Goal: Check status: Check status

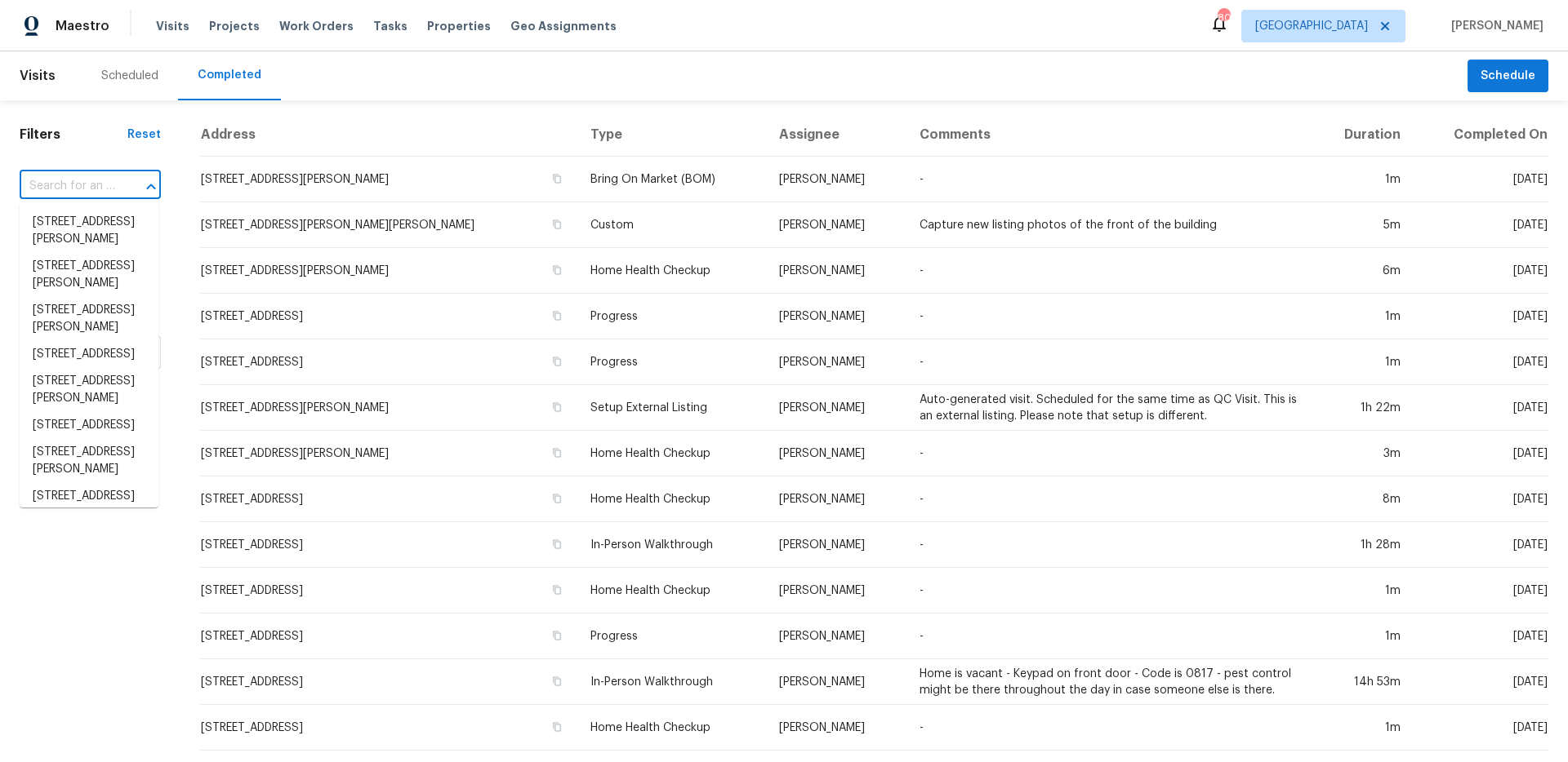
click at [99, 183] on input "text" at bounding box center [67, 187] width 95 height 25
type input "cin"
click at [1359, 34] on span "[GEOGRAPHIC_DATA]" at bounding box center [1322, 26] width 164 height 32
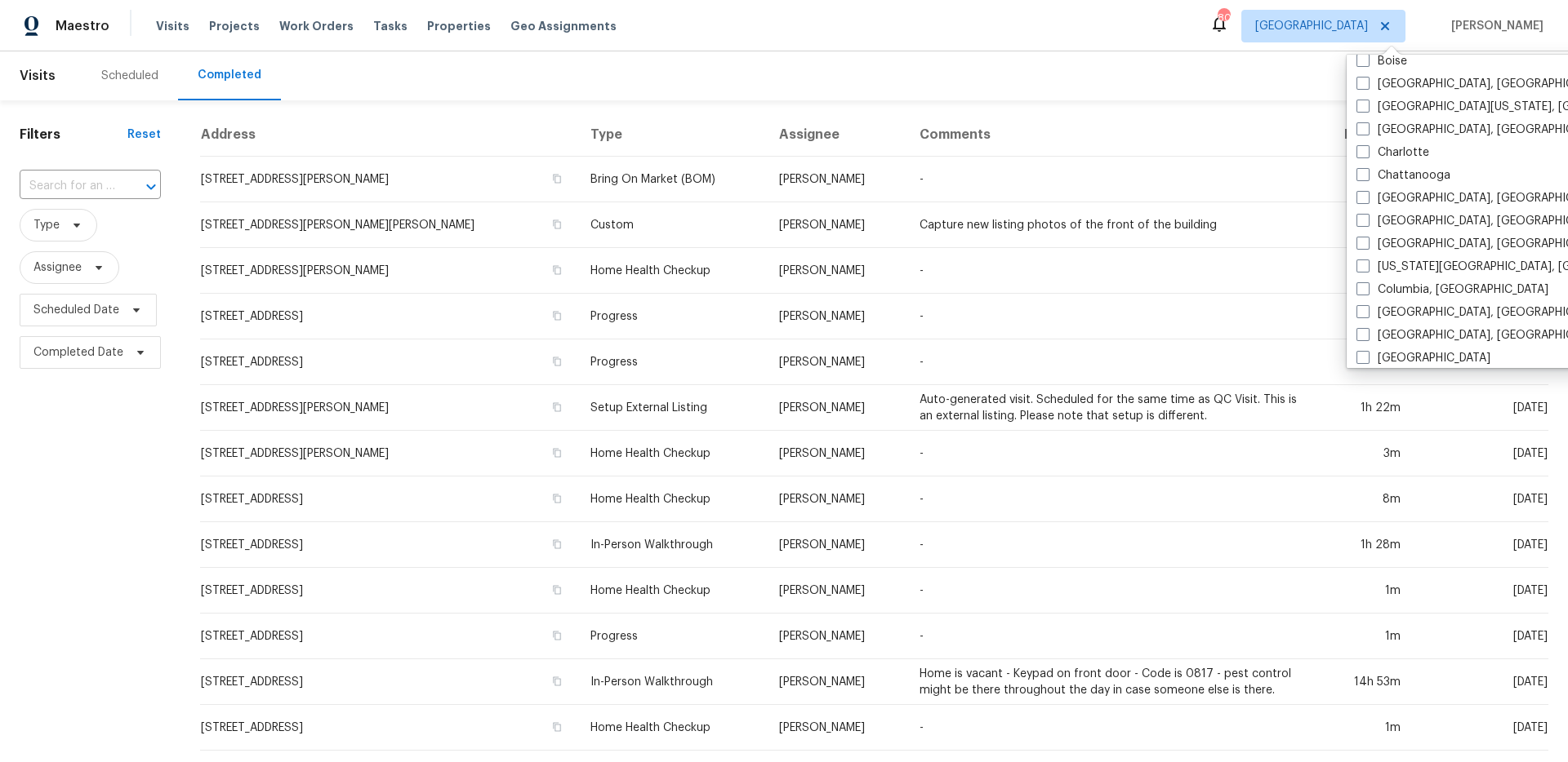
scroll to position [337, 0]
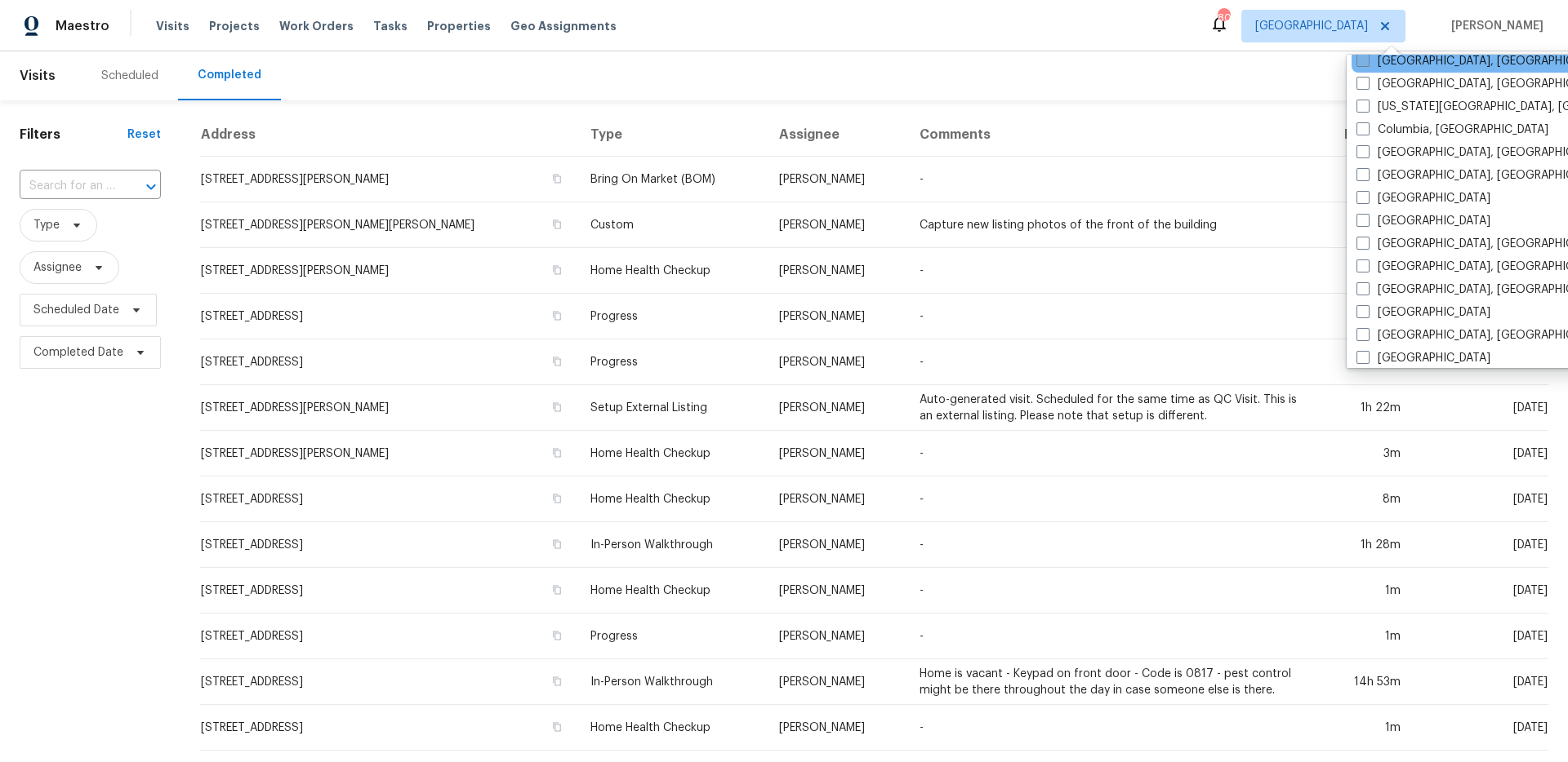
click at [1364, 62] on span at bounding box center [1362, 59] width 13 height 13
click at [1364, 62] on input "[GEOGRAPHIC_DATA], [GEOGRAPHIC_DATA]" at bounding box center [1361, 58] width 10 height 10
checkbox input "true"
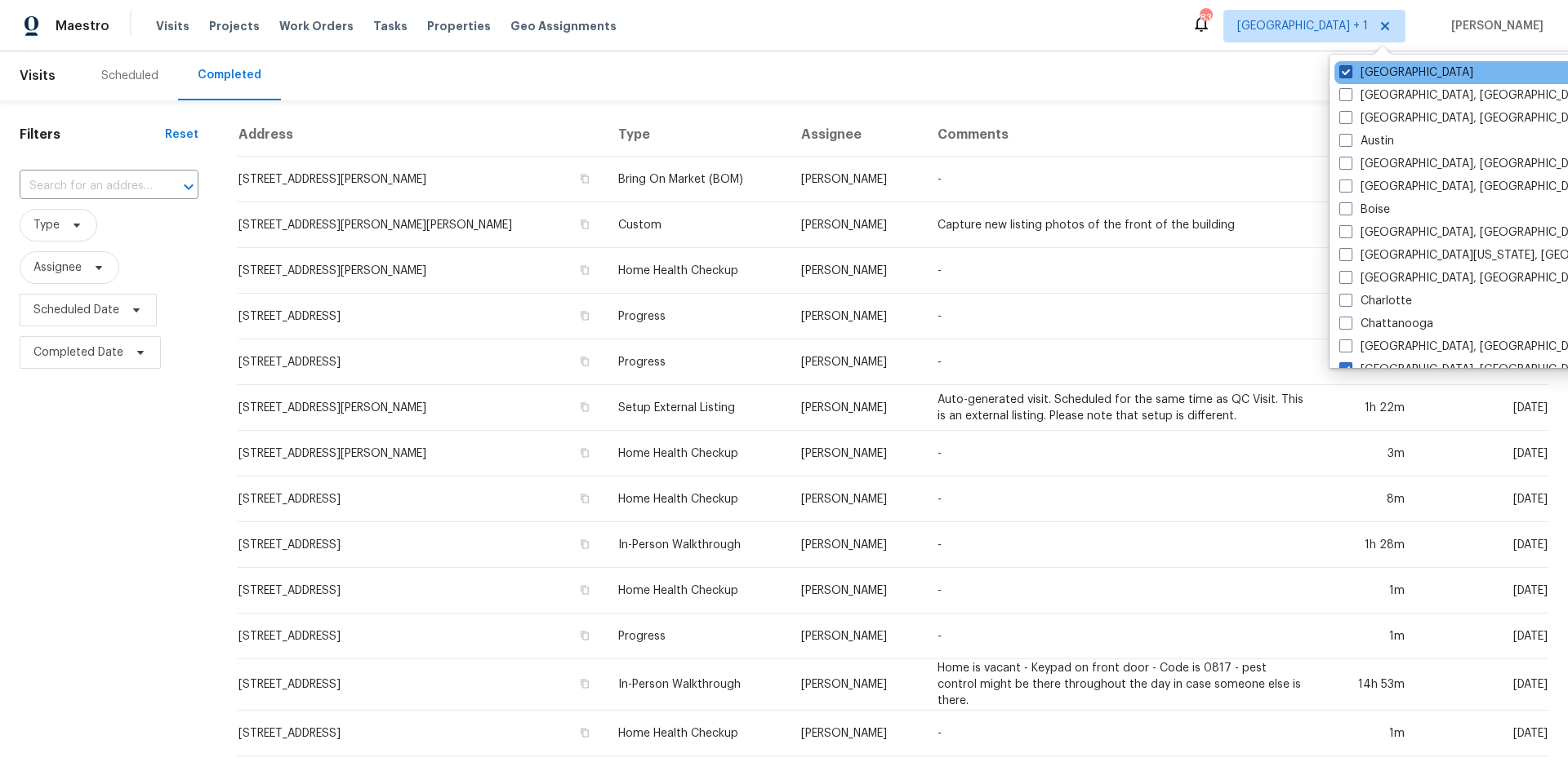
click at [1349, 68] on span at bounding box center [1345, 71] width 13 height 13
click at [1349, 68] on input "[GEOGRAPHIC_DATA]" at bounding box center [1344, 70] width 10 height 10
checkbox input "false"
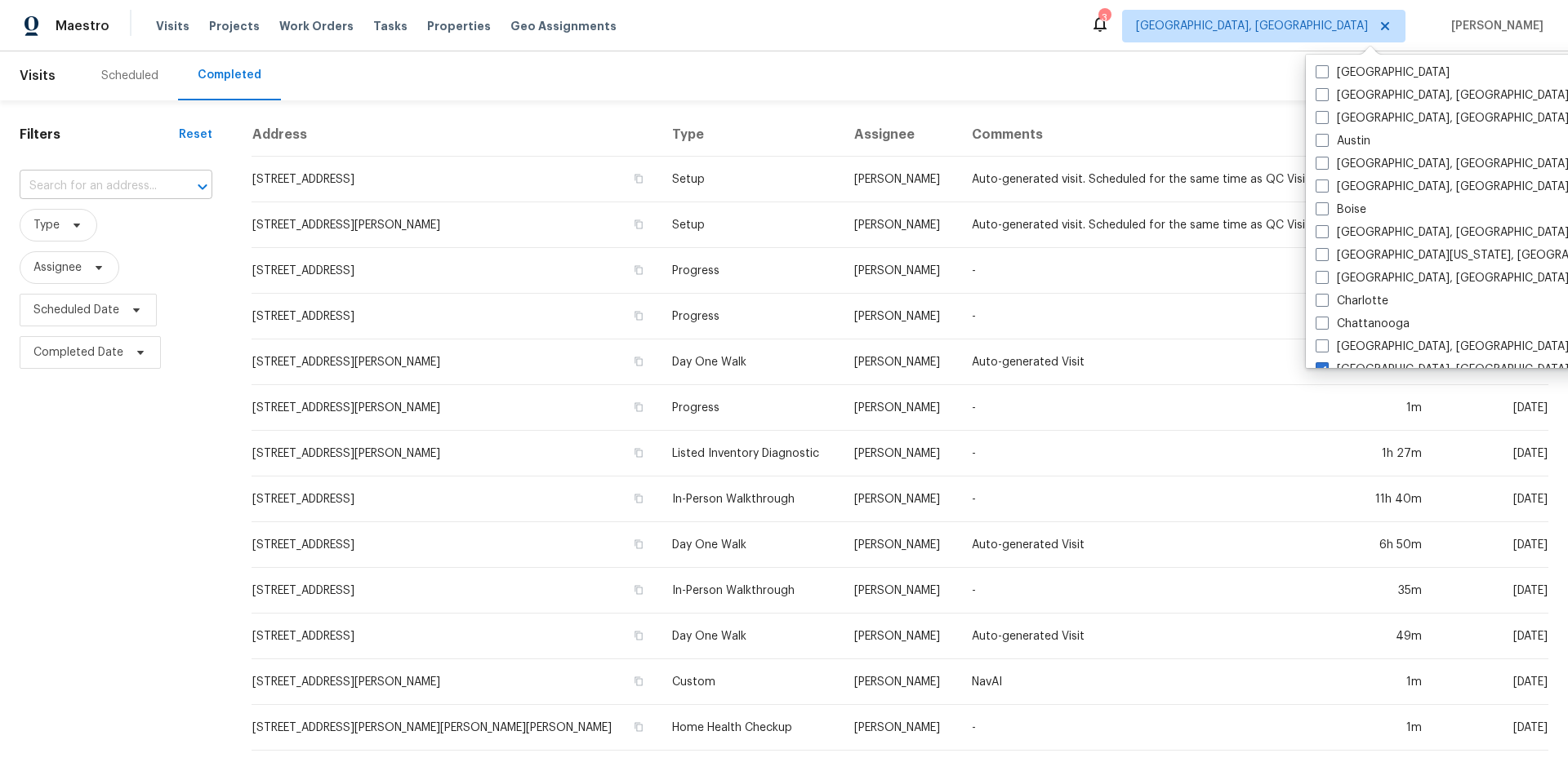
click at [81, 189] on input "text" at bounding box center [93, 187] width 147 height 25
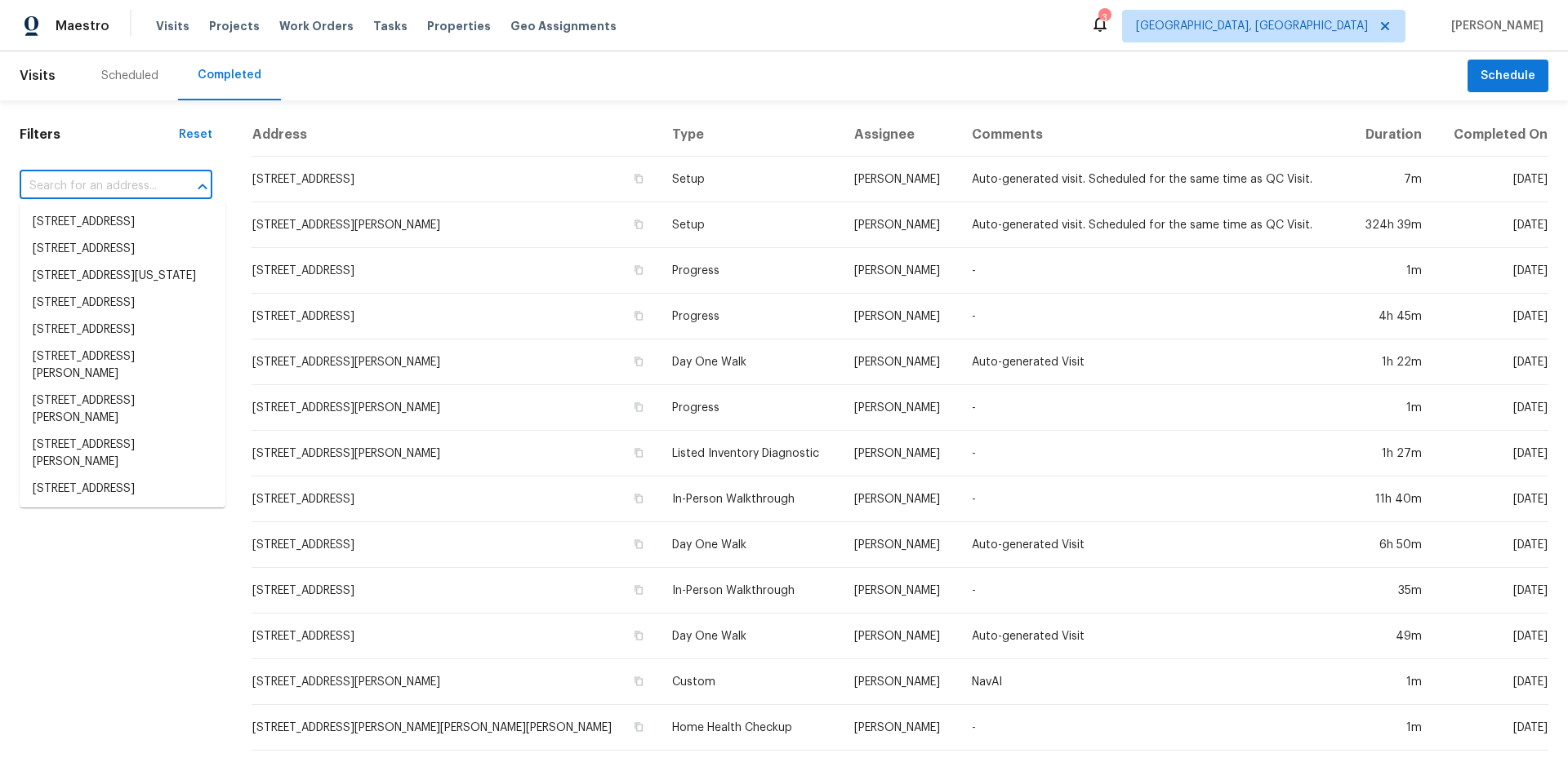
paste input "[STREET_ADDRESS]"
type input "[STREET_ADDRESS]"
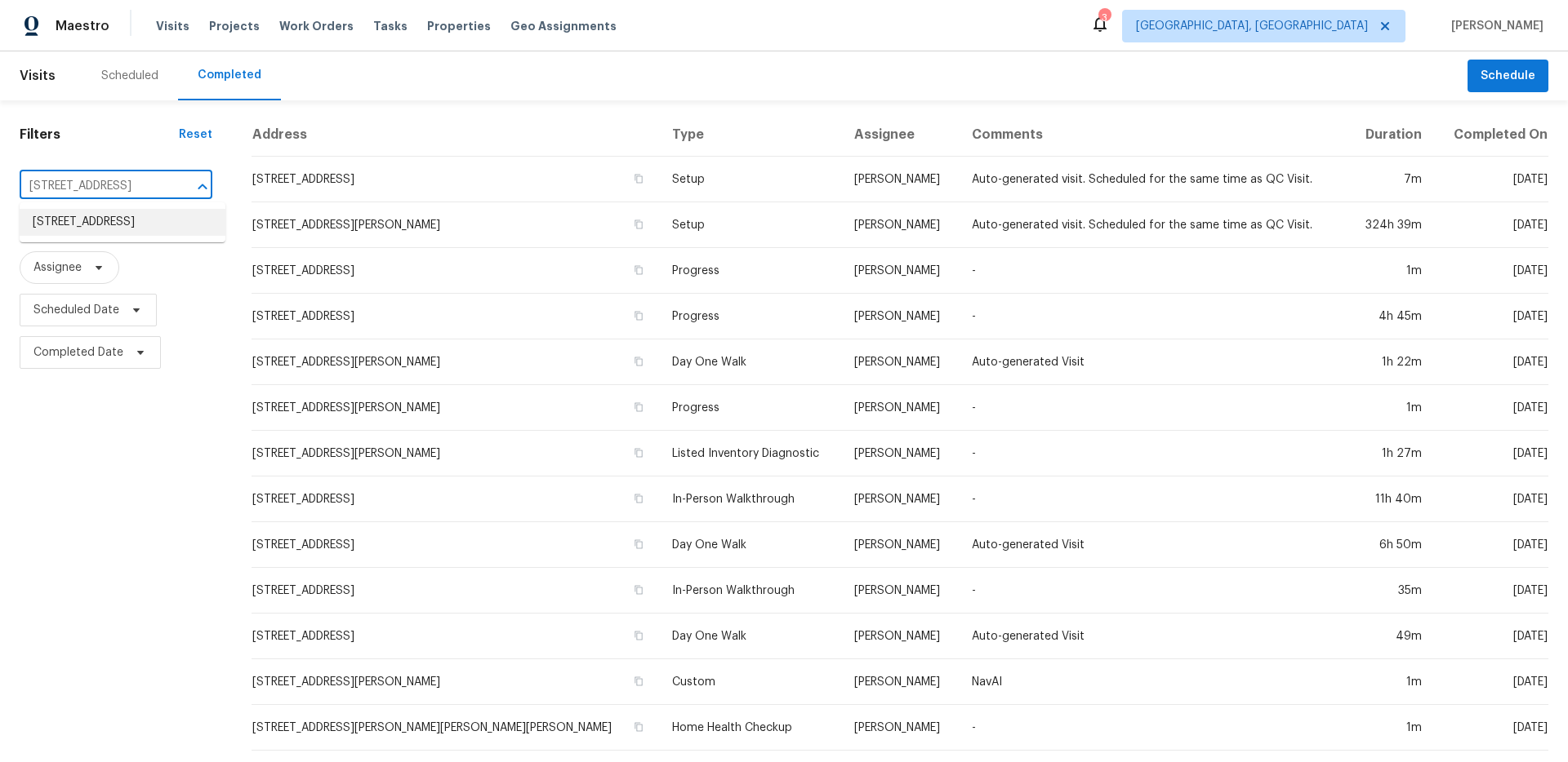
click at [105, 220] on li "[STREET_ADDRESS]" at bounding box center [122, 223] width 206 height 27
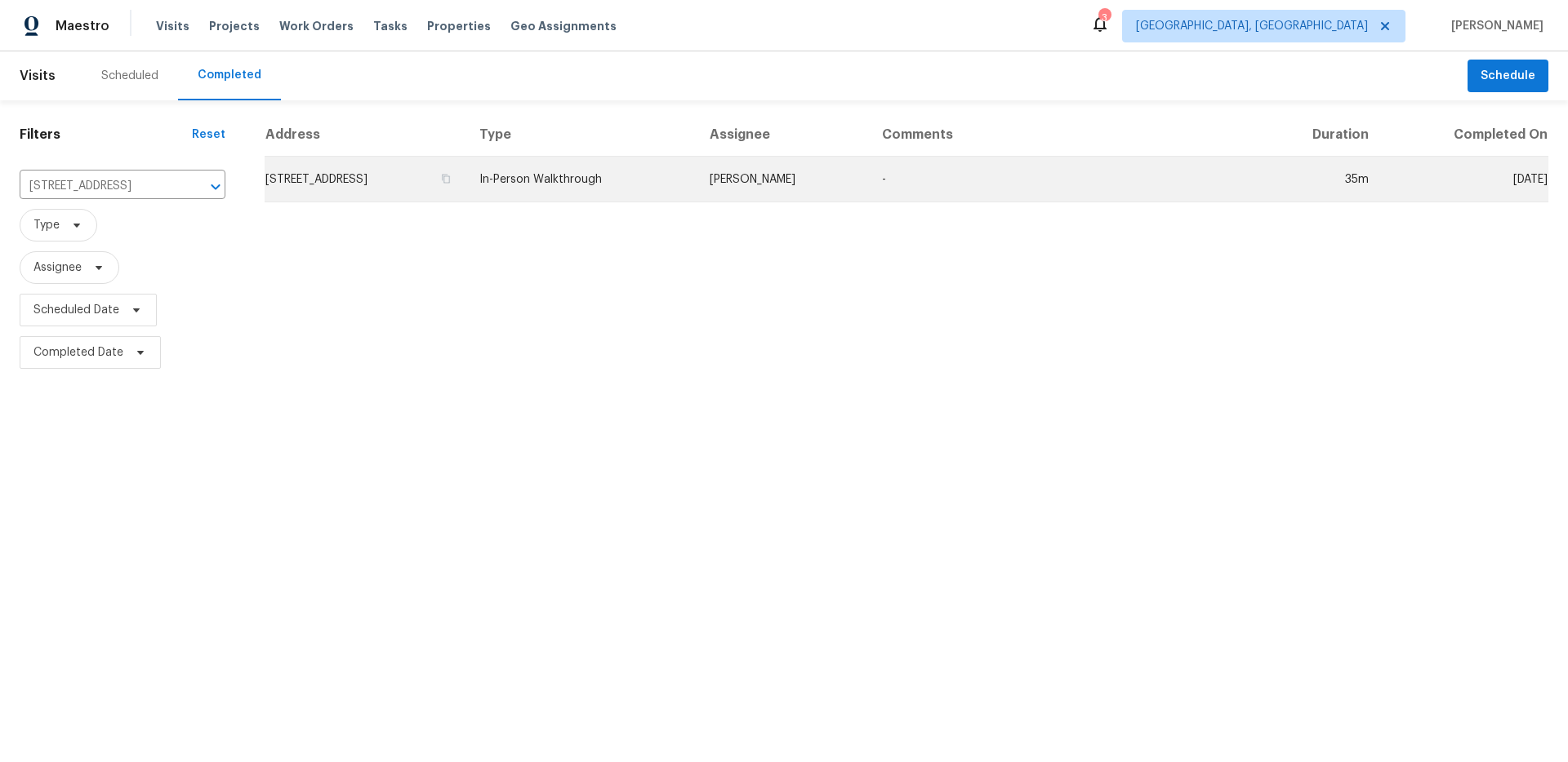
click at [657, 190] on td "In-Person Walkthrough" at bounding box center [581, 179] width 229 height 46
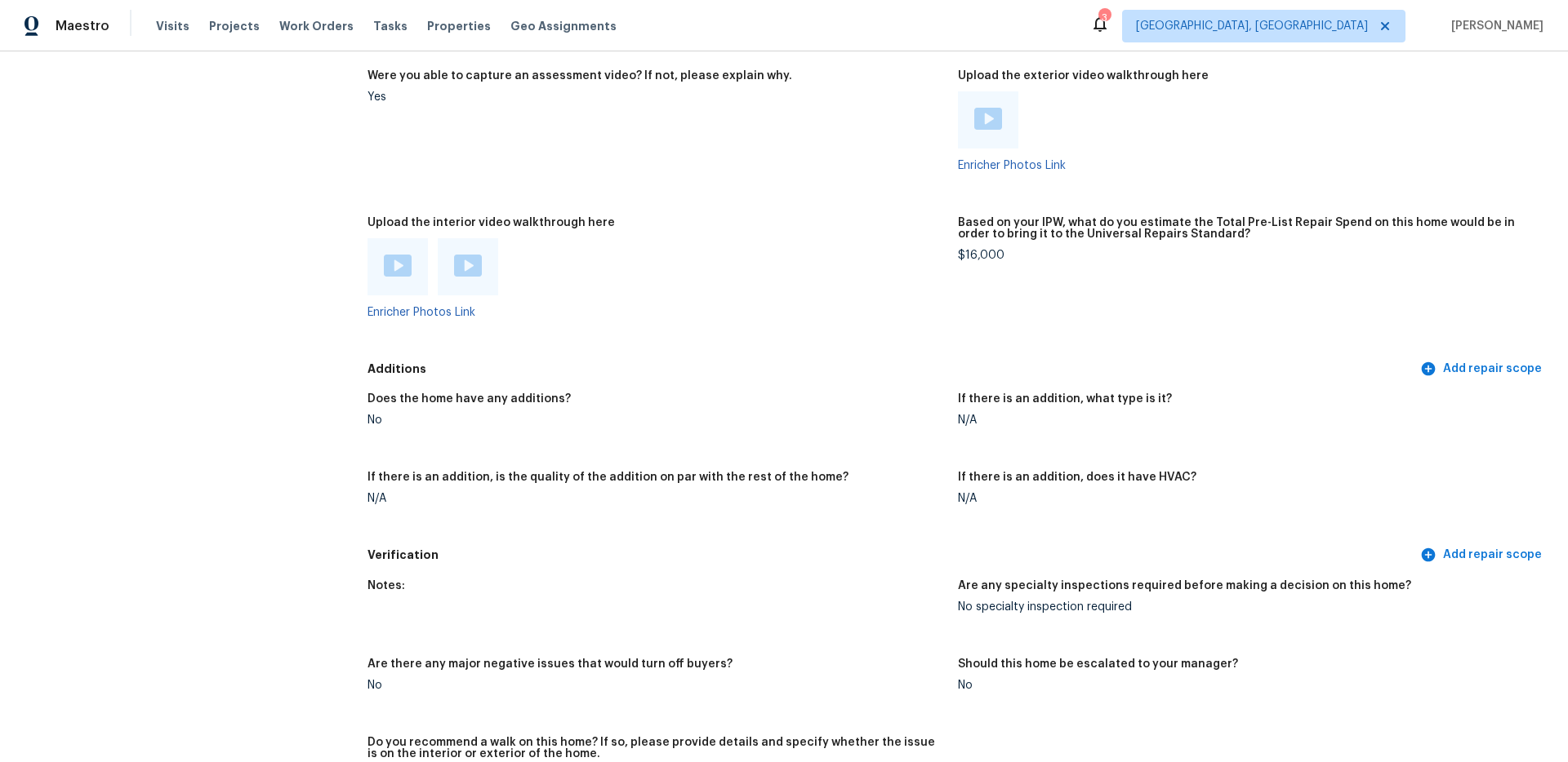
scroll to position [3036, 0]
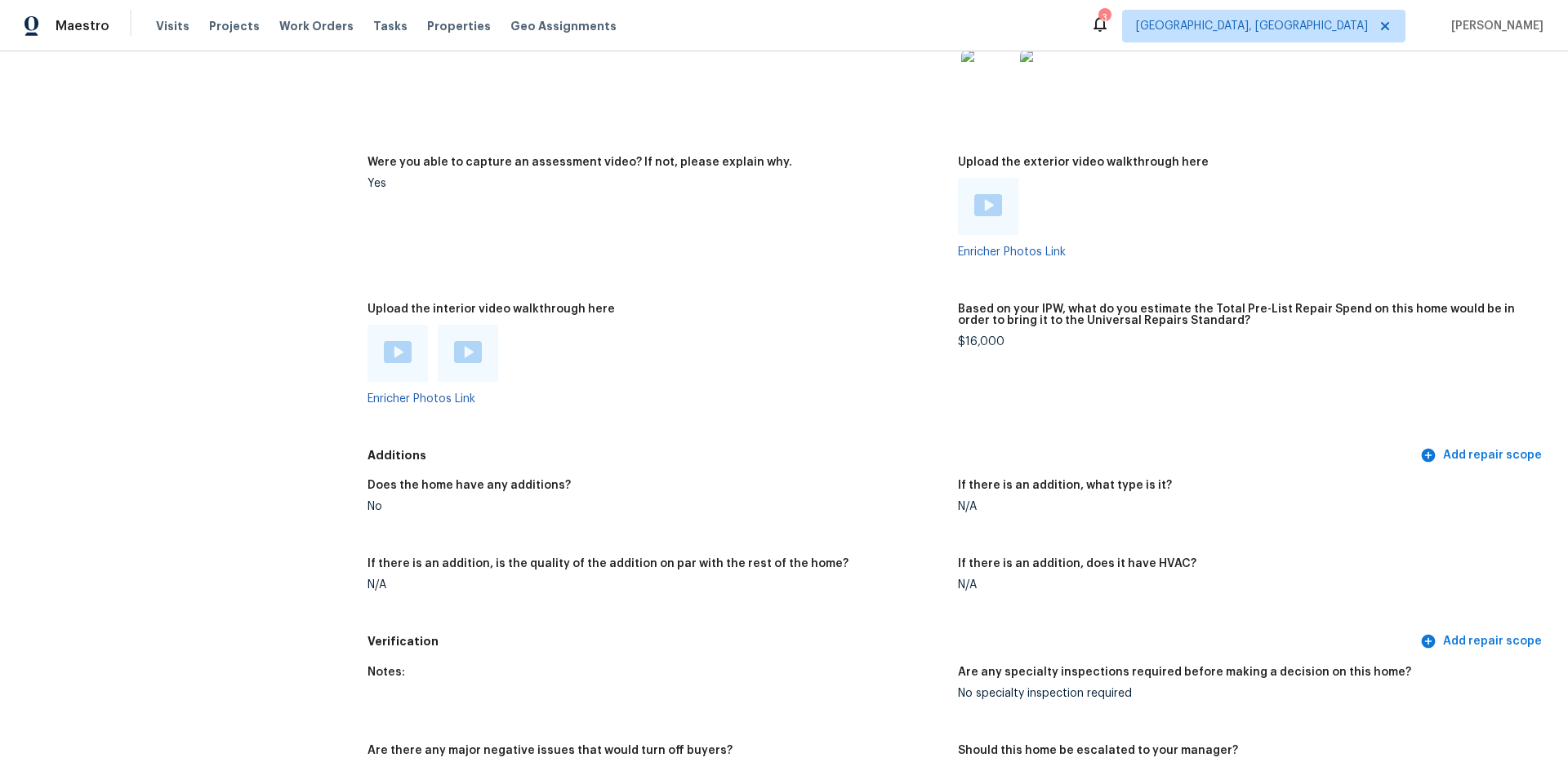
click at [456, 350] on img at bounding box center [467, 353] width 28 height 22
click at [454, 341] on img at bounding box center [467, 353] width 28 height 22
click at [388, 347] on img at bounding box center [398, 353] width 28 height 22
